Goal: Use online tool/utility

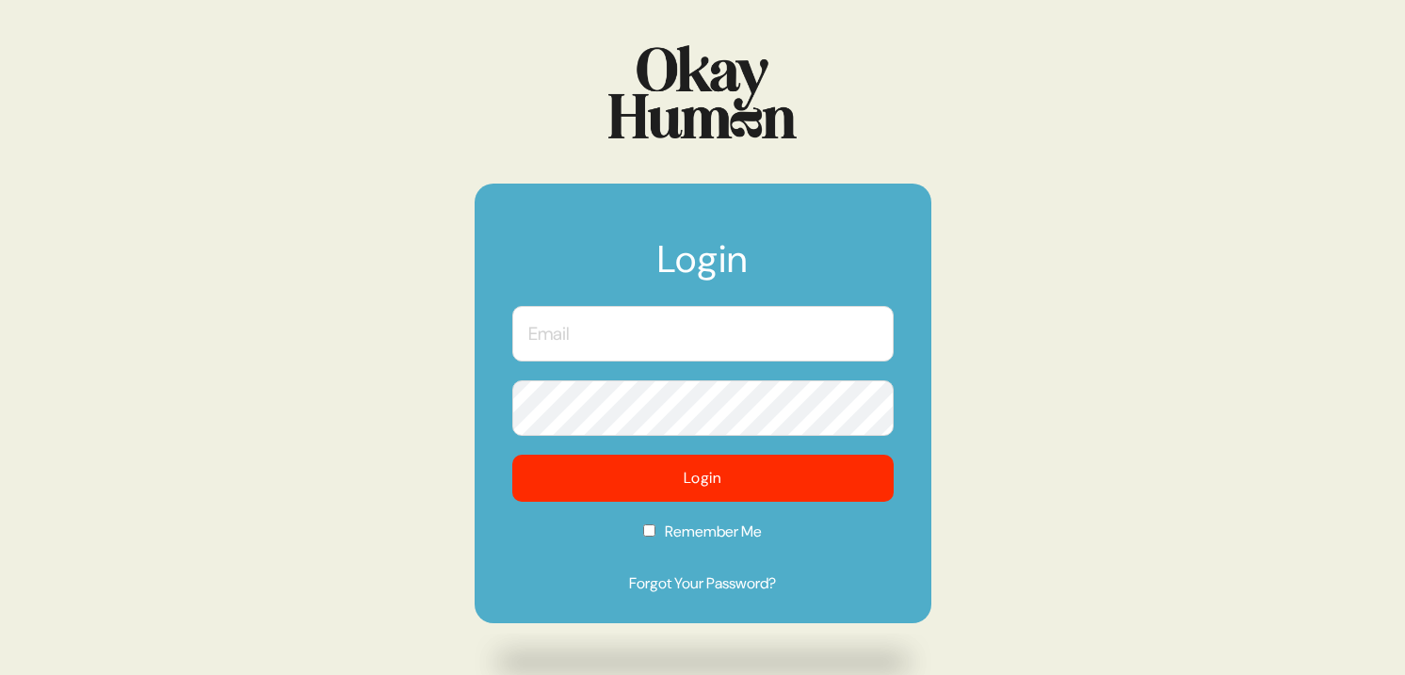
click at [694, 344] on input "text" at bounding box center [702, 334] width 381 height 56
type input "[EMAIL_ADDRESS][DOMAIN_NAME]"
click at [512, 455] on button "Login" at bounding box center [702, 478] width 381 height 47
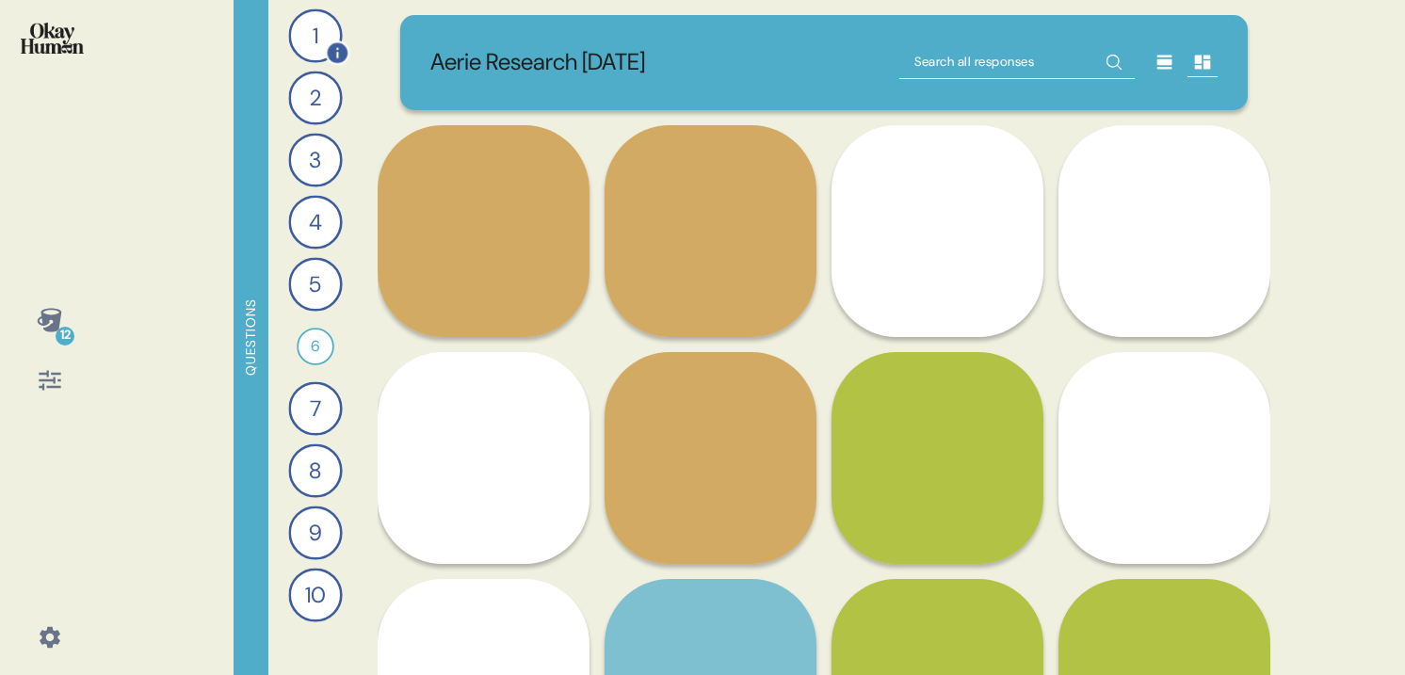
click at [319, 40] on div "1" at bounding box center [315, 35] width 54 height 54
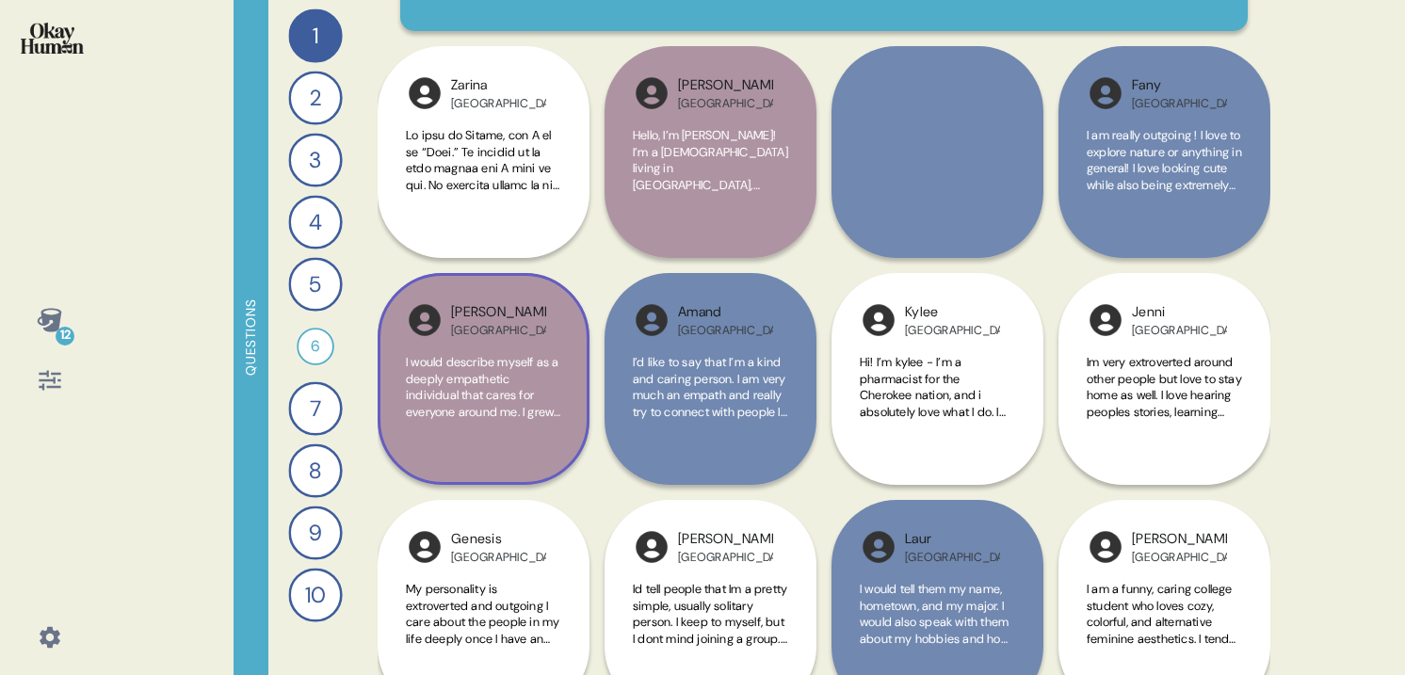
scroll to position [187, 0]
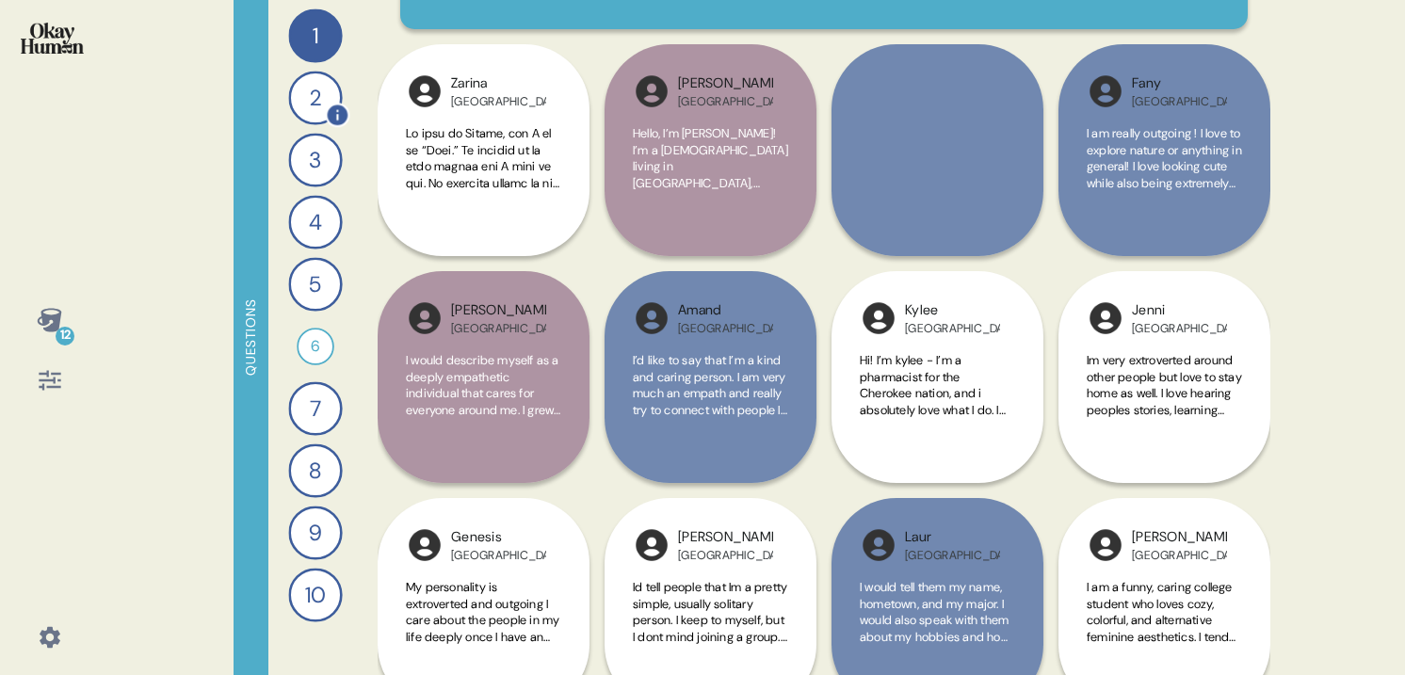
click at [318, 103] on div "2" at bounding box center [315, 98] width 54 height 54
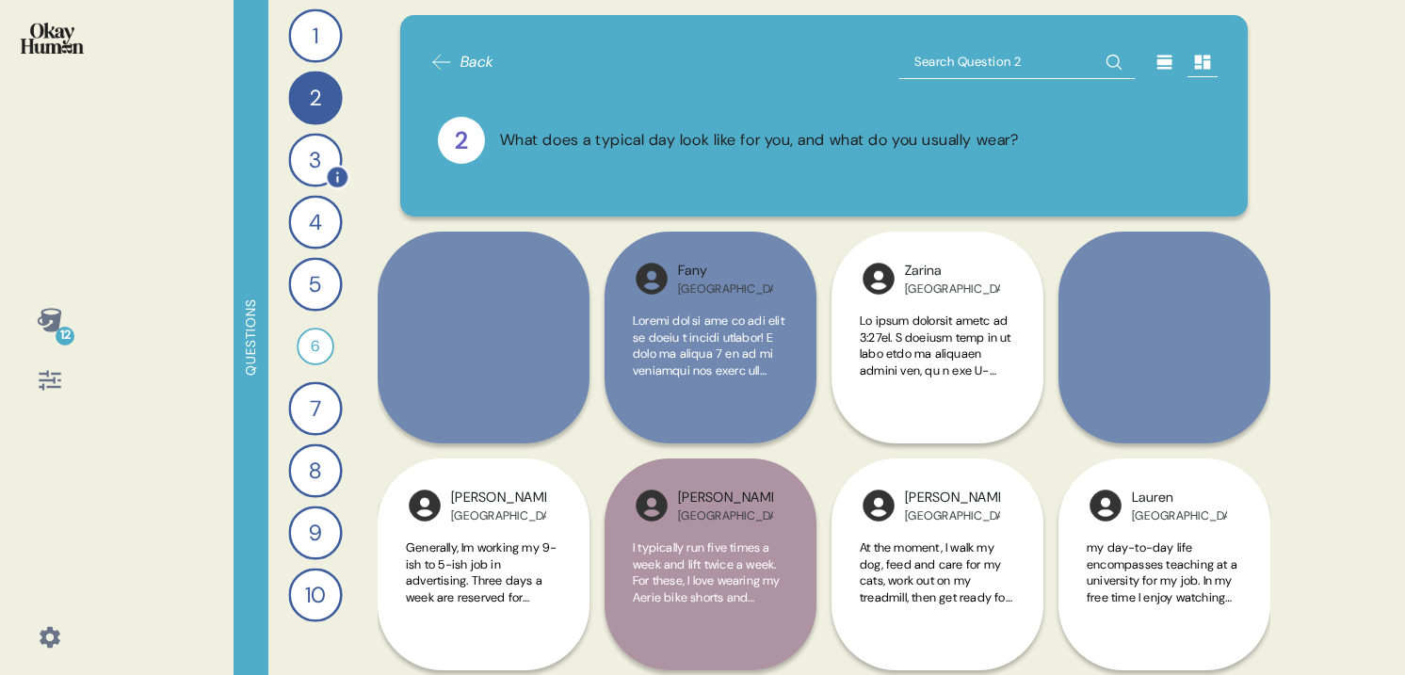
click at [321, 159] on div "3" at bounding box center [315, 160] width 54 height 54
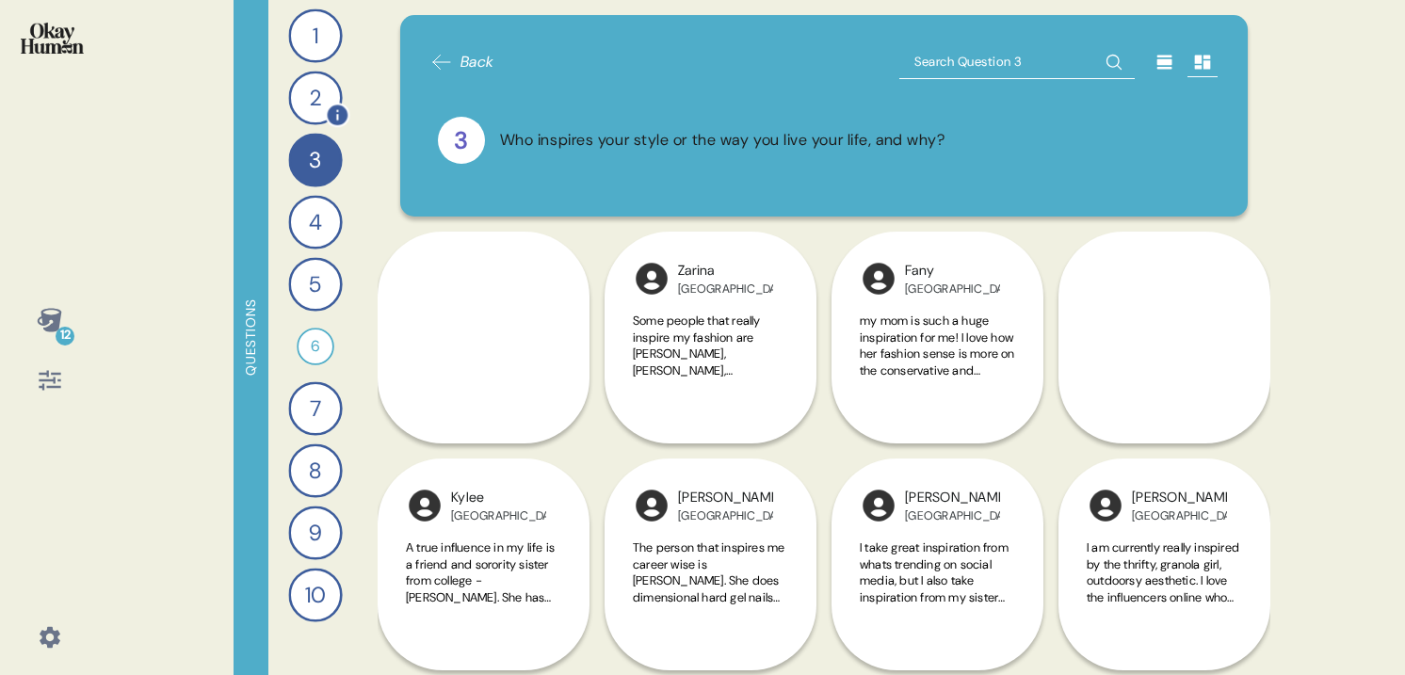
click at [315, 105] on div "2" at bounding box center [315, 98] width 54 height 54
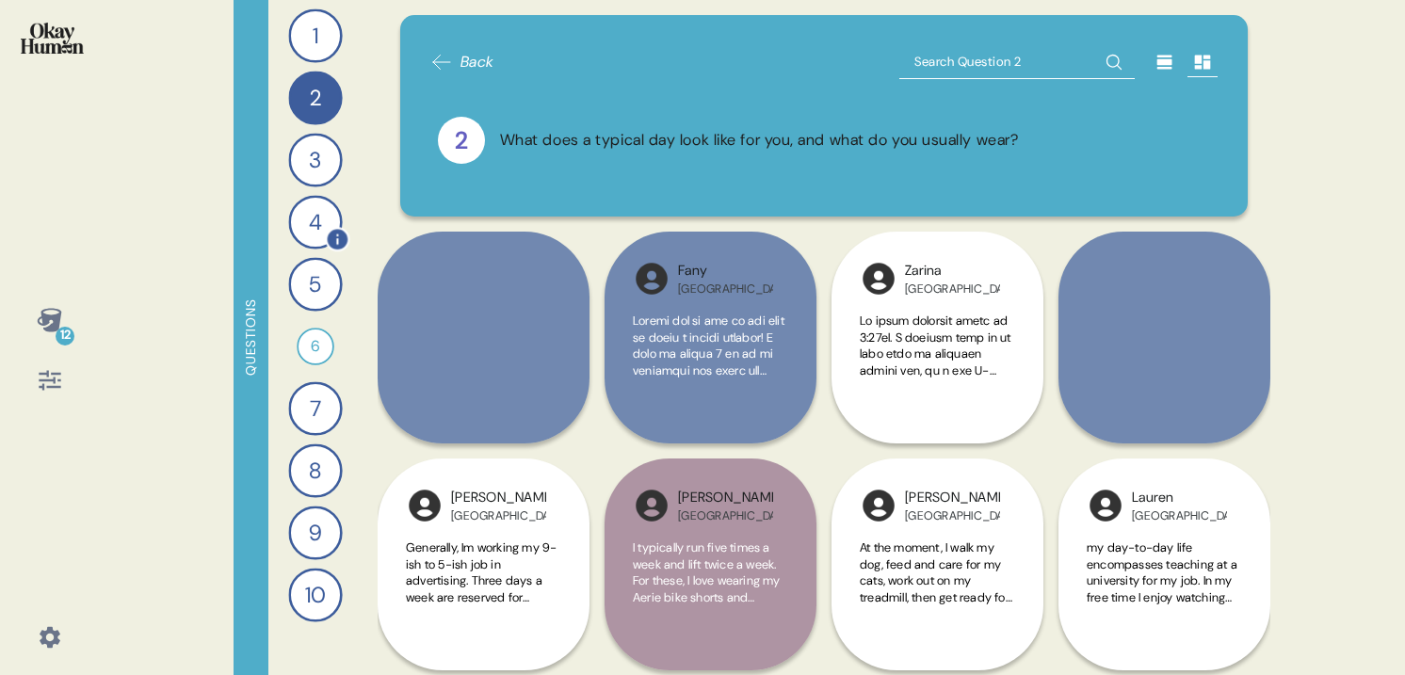
click at [323, 228] on div "4" at bounding box center [315, 222] width 54 height 54
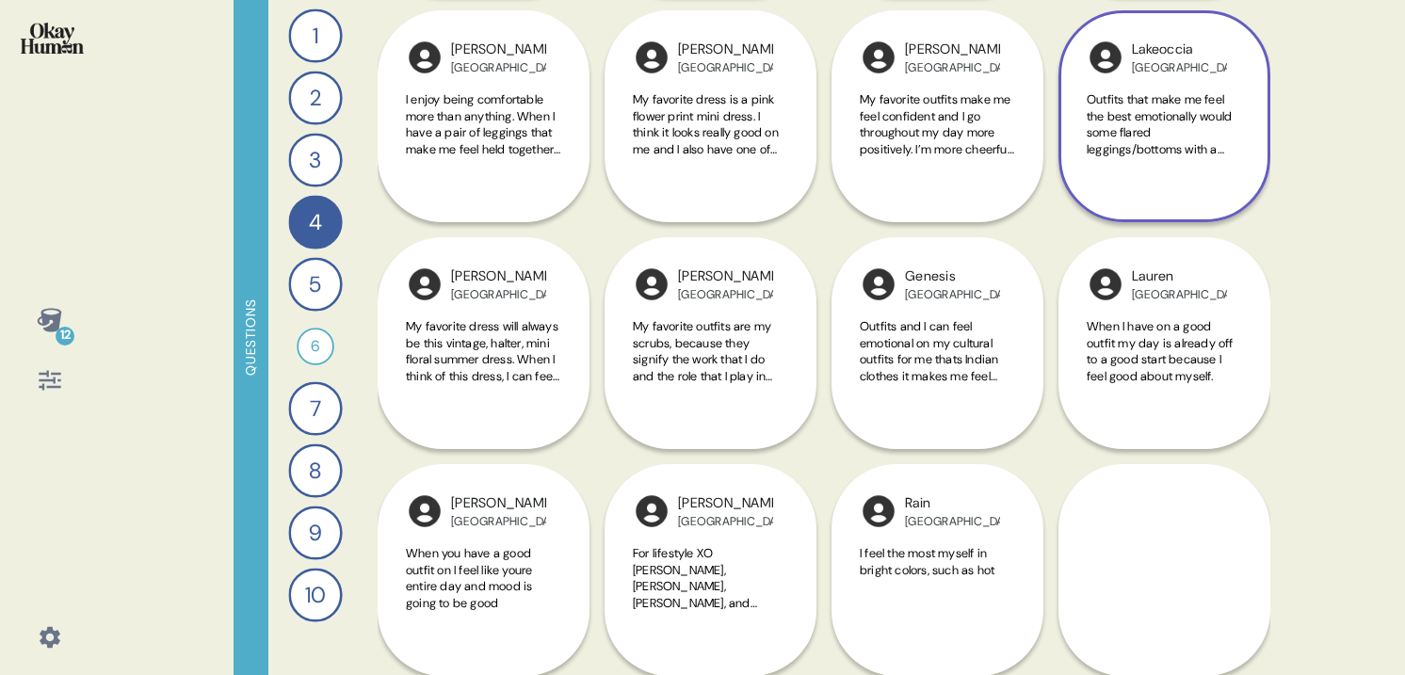
scroll to position [1145, 0]
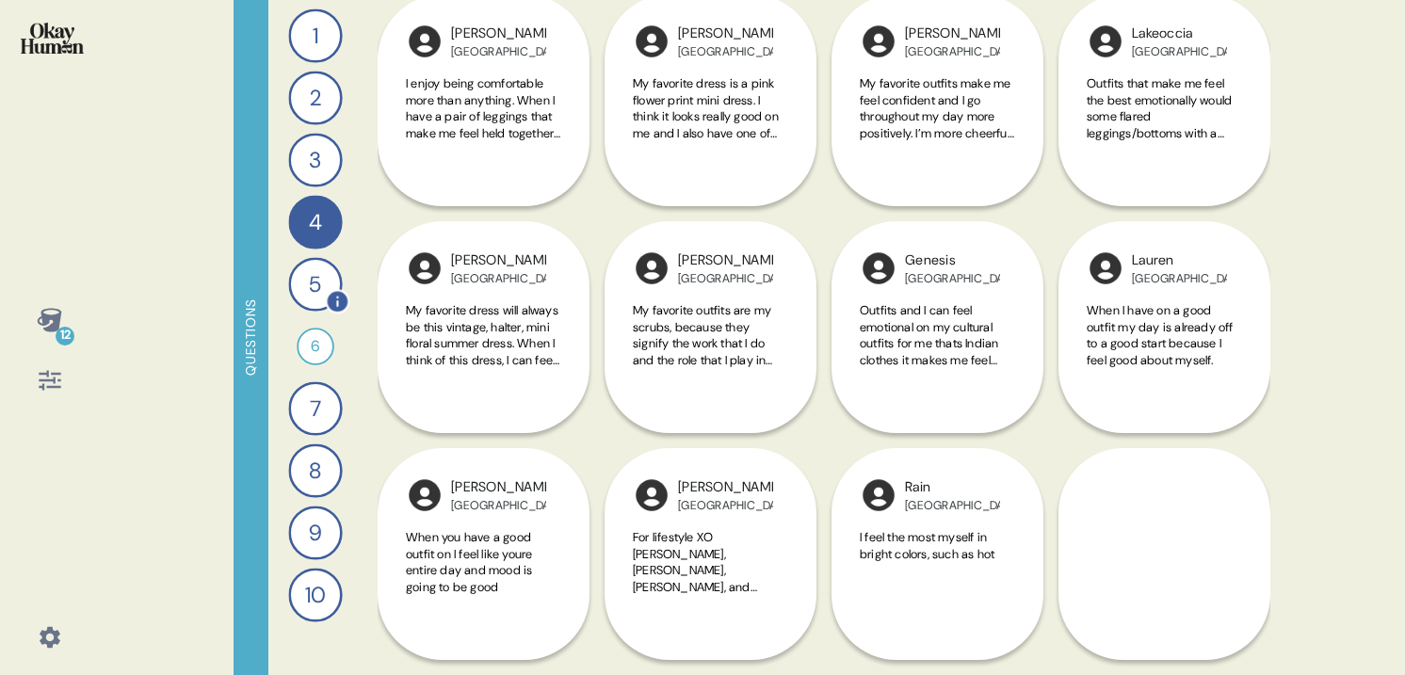
click at [308, 277] on div "5" at bounding box center [315, 284] width 54 height 54
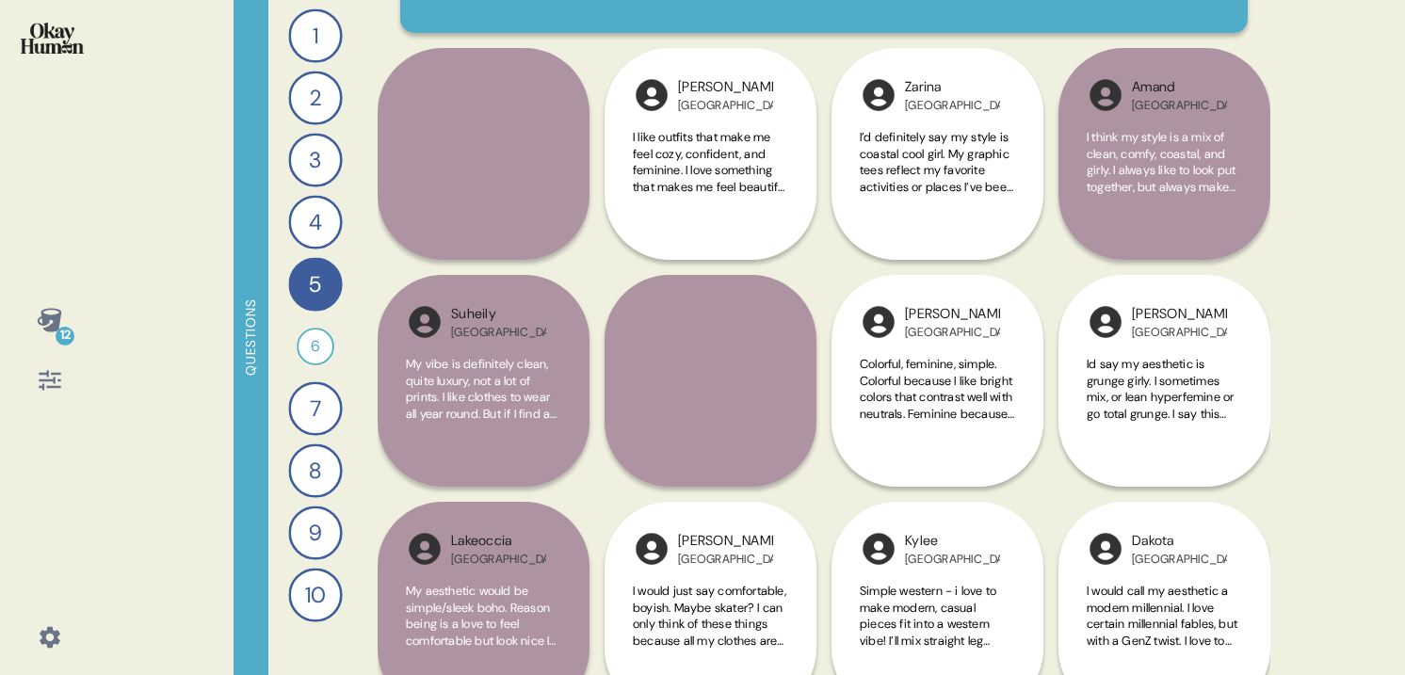
scroll to position [0, 0]
